Goal: Task Accomplishment & Management: Complete application form

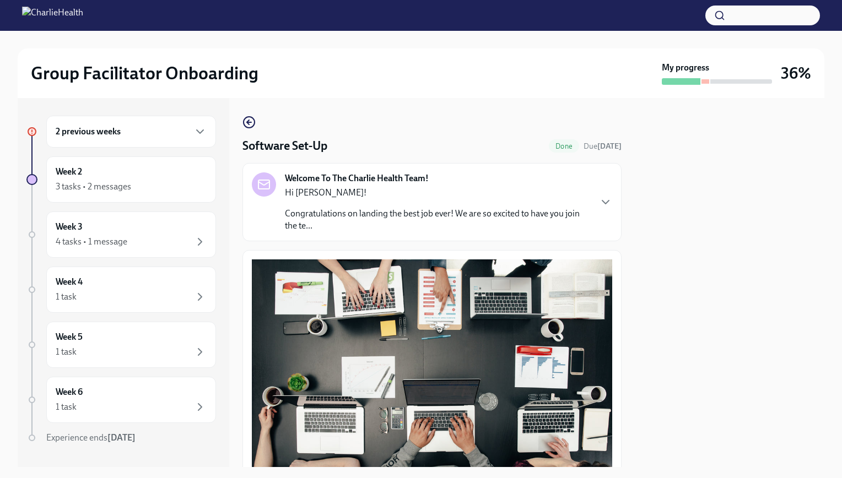
scroll to position [291, 0]
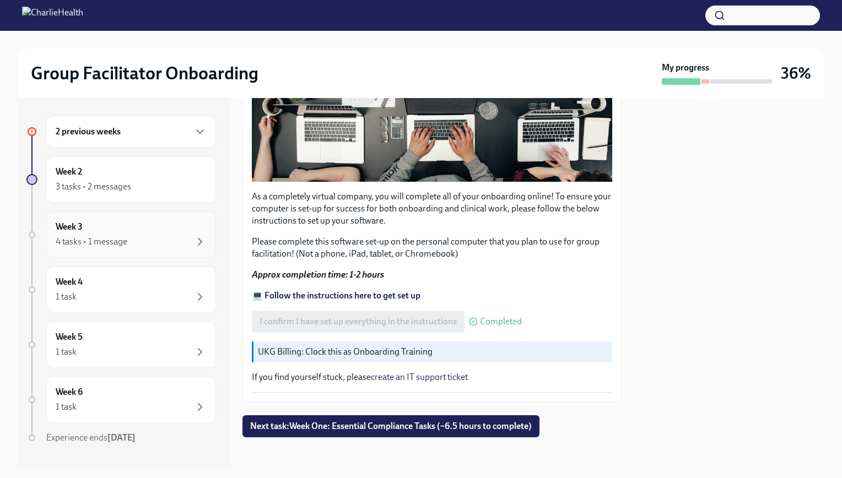
click at [167, 221] on div "Week 3 4 tasks • 1 message" at bounding box center [131, 235] width 151 height 28
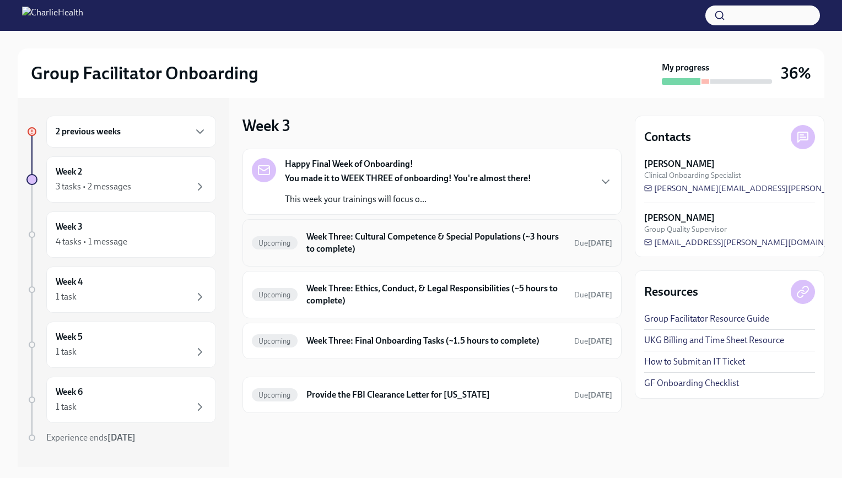
click at [410, 228] on div "Upcoming Week Three: Cultural Competence & Special Populations (~3 hours to com…" at bounding box center [431, 242] width 379 height 47
click at [411, 224] on div "Upcoming Week Three: Cultural Competence & Special Populations (~3 hours to com…" at bounding box center [431, 242] width 379 height 47
drag, startPoint x: 411, startPoint y: 224, endPoint x: 416, endPoint y: 241, distance: 17.8
click at [416, 241] on h6 "Week Three: Cultural Competence & Special Populations (~3 hours to complete)" at bounding box center [435, 243] width 259 height 24
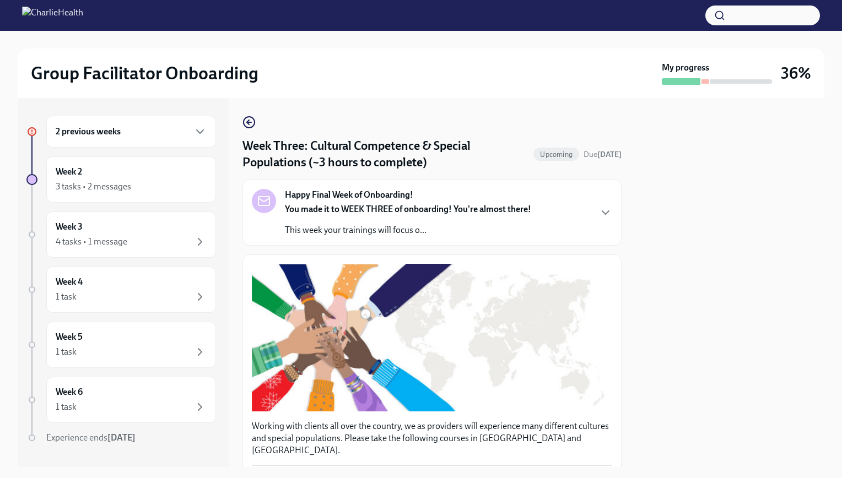
click at [416, 241] on div "Happy Final Week of Onboarding! You made it to WEEK THREE of onboarding! You're…" at bounding box center [431, 213] width 379 height 66
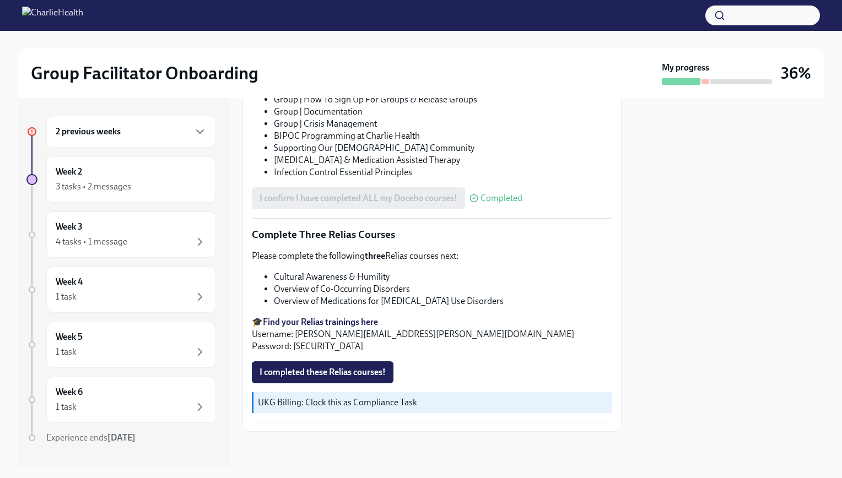
scroll to position [1218, 0]
click at [361, 372] on span "I completed these Relias courses!" at bounding box center [322, 372] width 126 height 11
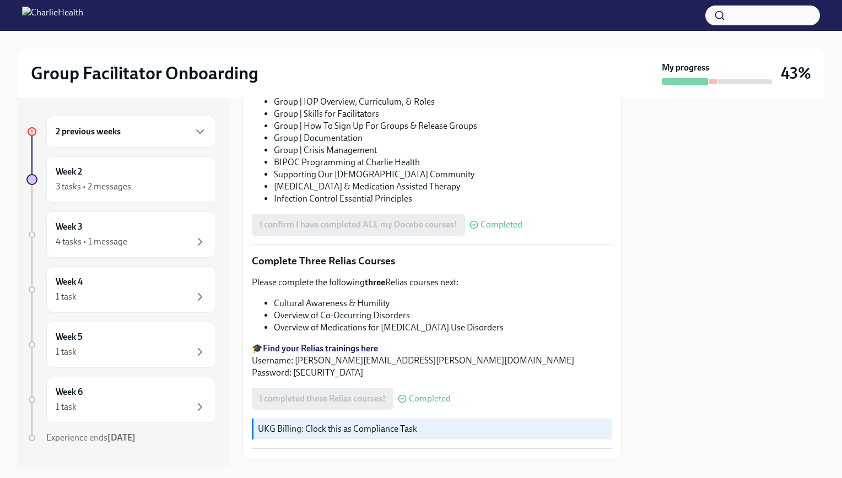
scroll to position [789, 0]
